Goal: Check status: Check status

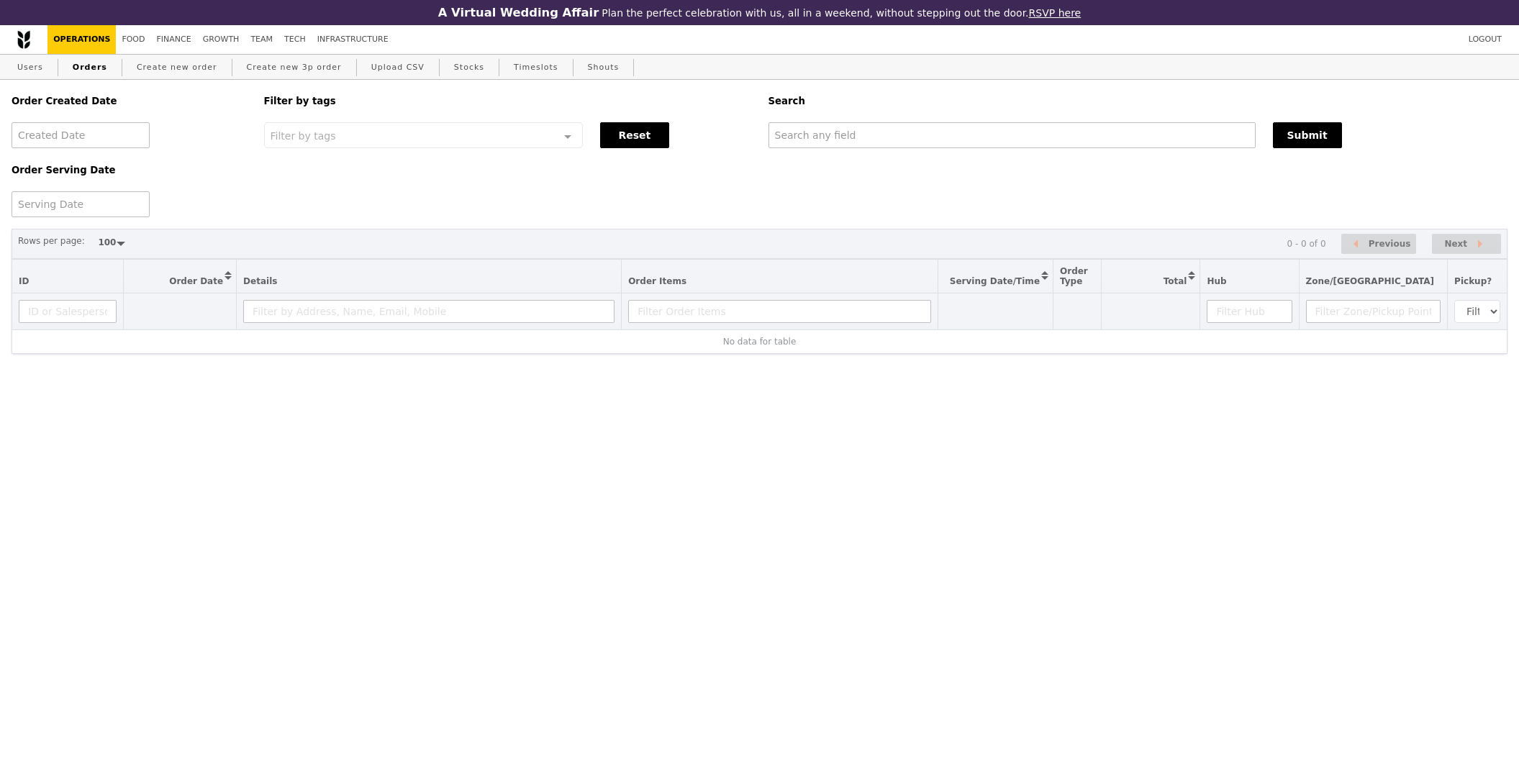
select select "100"
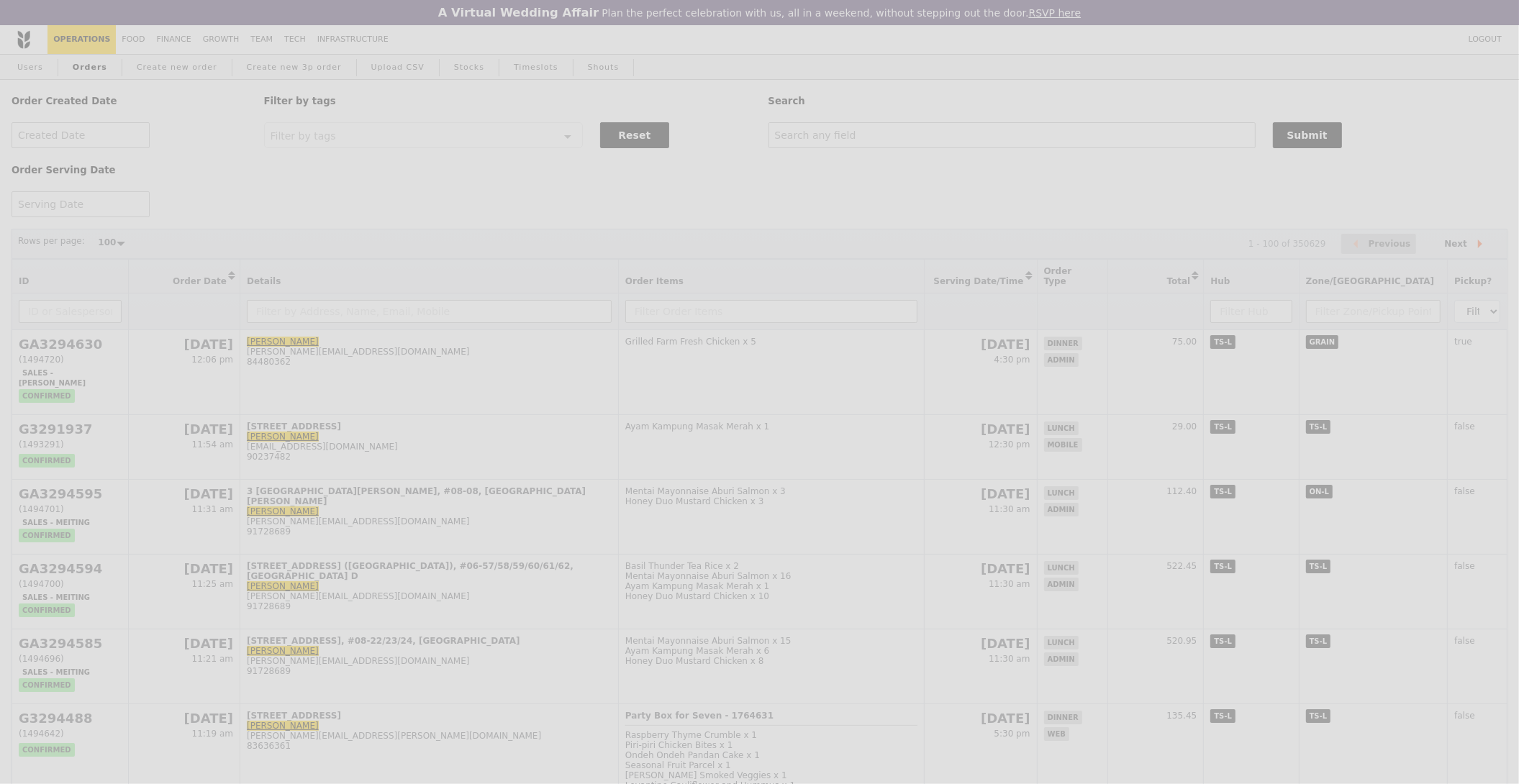
click at [1036, 141] on div "Weddings by [PERSON_NAME] presents Plan the perfect celebration with us, all in…" at bounding box center [759, 392] width 1519 height 784
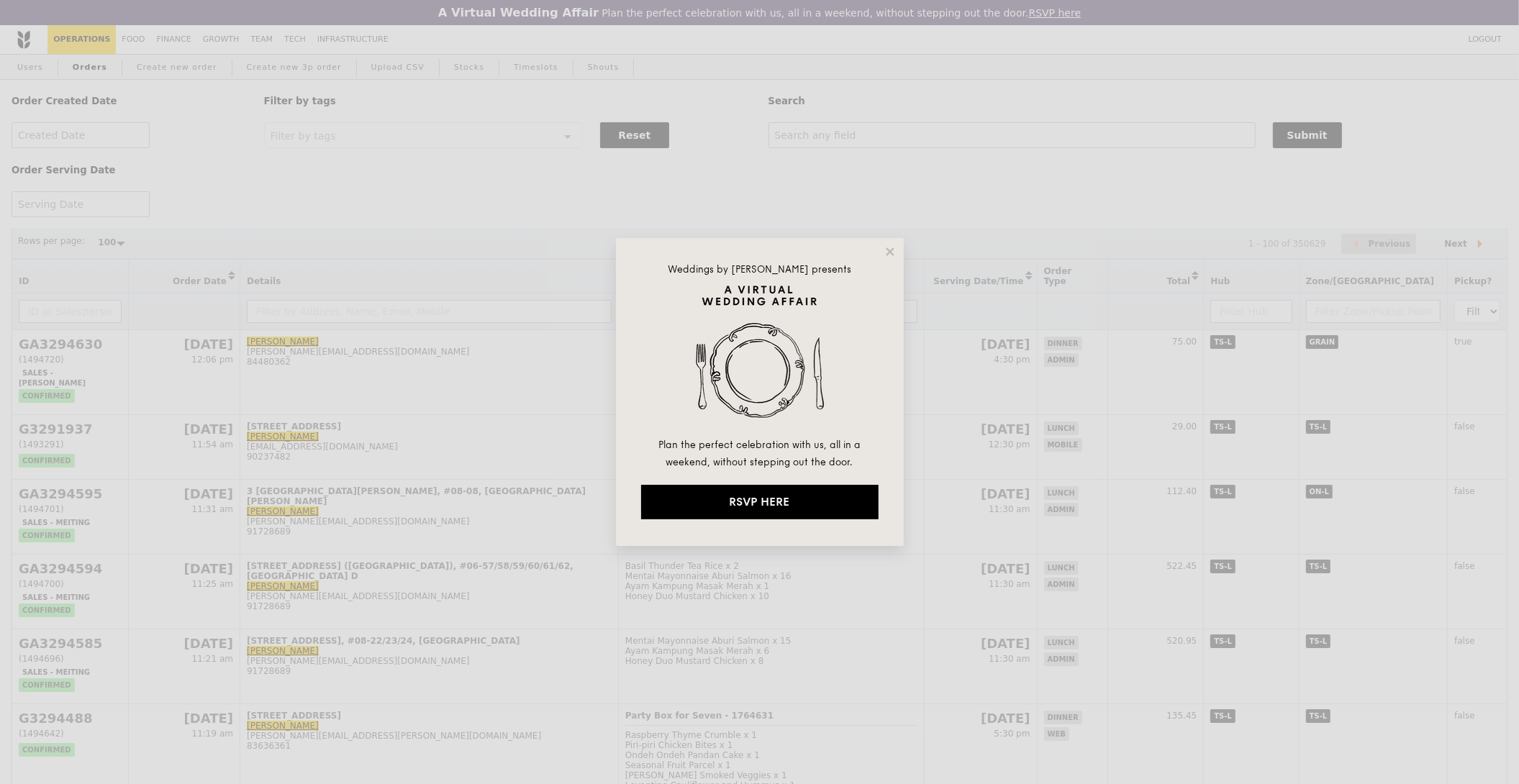
click at [898, 247] on div "Weddings by [PERSON_NAME] presents Plan the perfect celebration with us, all in…" at bounding box center [760, 392] width 288 height 308
click at [892, 250] on icon at bounding box center [890, 252] width 13 height 13
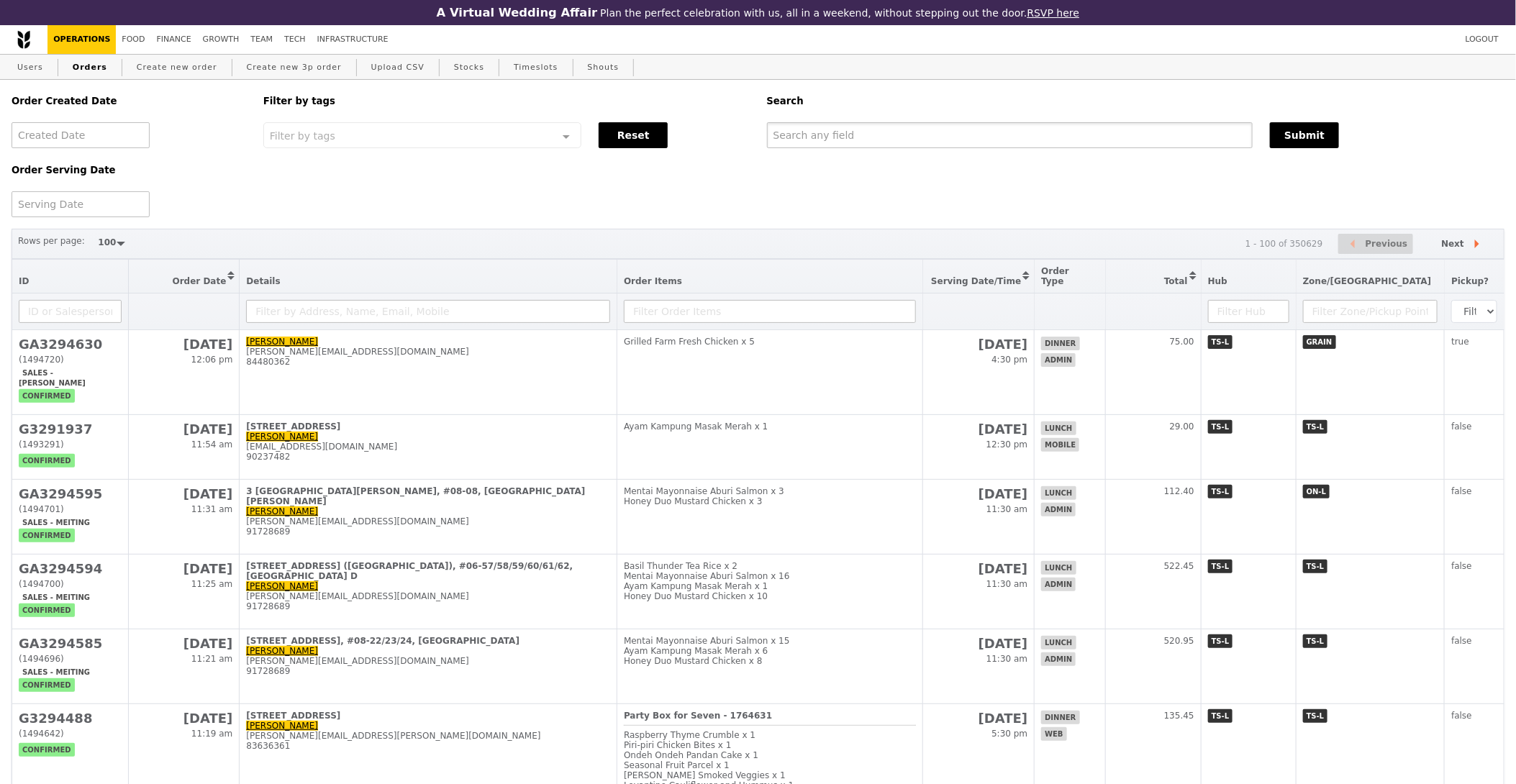
click at [945, 136] on input "text" at bounding box center [1010, 135] width 487 height 26
paste input "GA3275148"
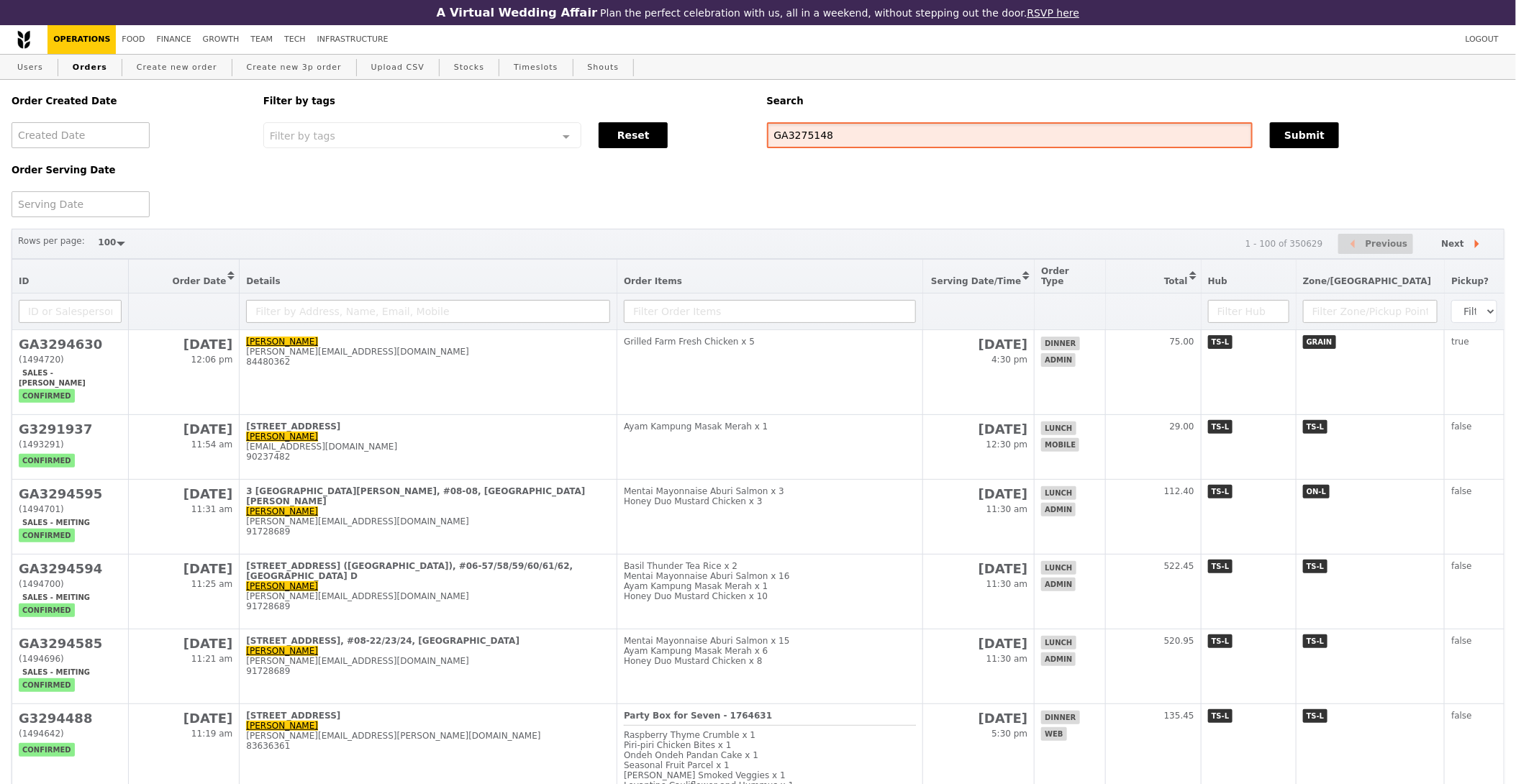
type input "GA3275148"
click at [1319, 152] on div "Order Created Date Order Serving Date Filter by tags Filter by tags Meal_Plan W…" at bounding box center [758, 148] width 1511 height 138
click at [1317, 135] on button "Submit" at bounding box center [1305, 135] width 69 height 26
